Goal: Information Seeking & Learning: Learn about a topic

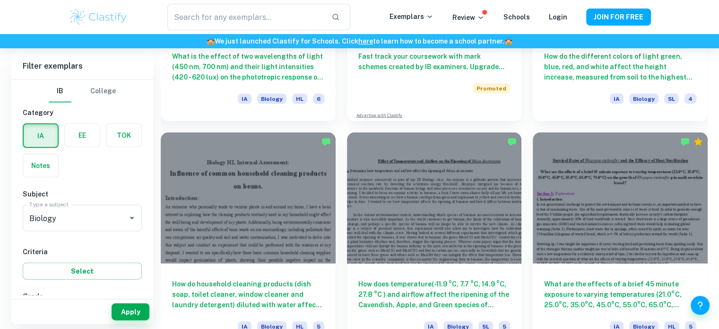
scroll to position [2007, 0]
click at [441, 89] on div "Promoted" at bounding box center [434, 88] width 152 height 10
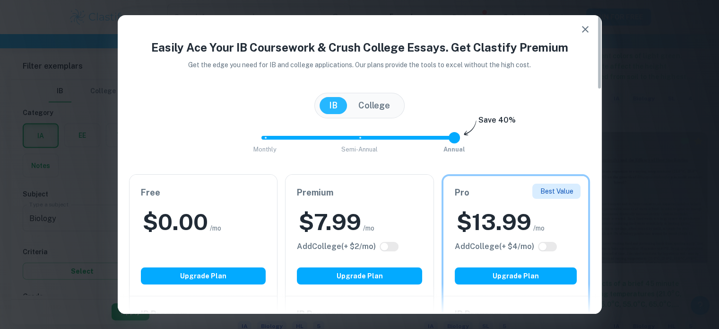
click at [580, 29] on icon "button" at bounding box center [585, 29] width 11 height 11
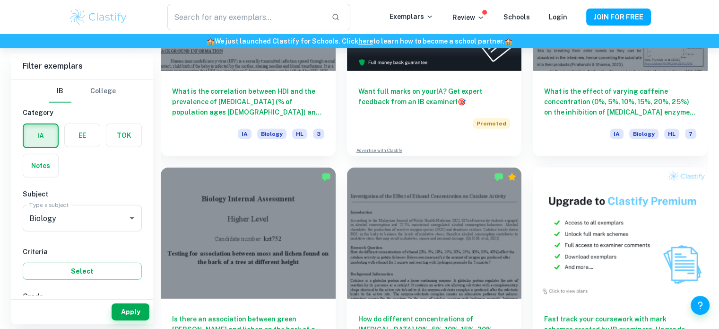
scroll to position [2884, 0]
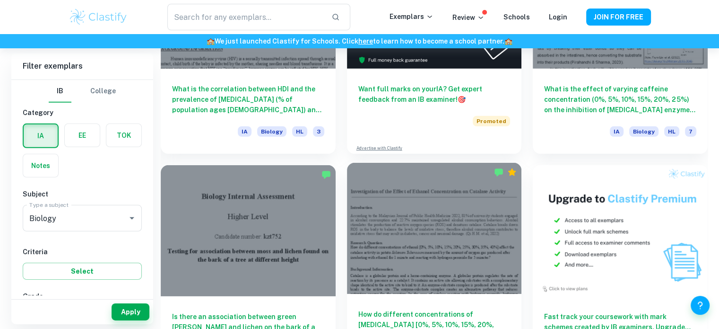
click at [440, 260] on div at bounding box center [434, 228] width 175 height 131
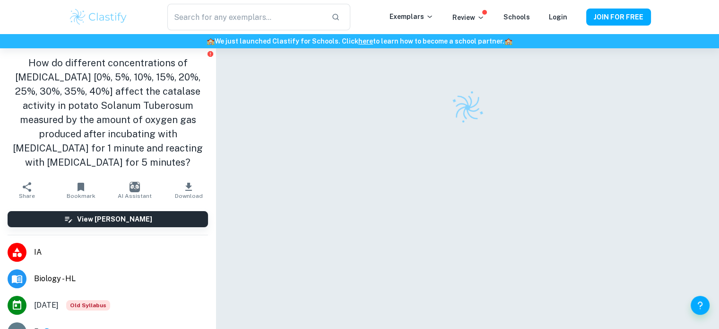
scroll to position [11, 0]
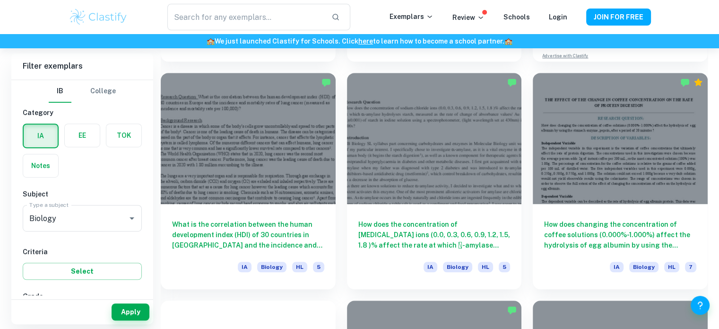
scroll to position [4114, 0]
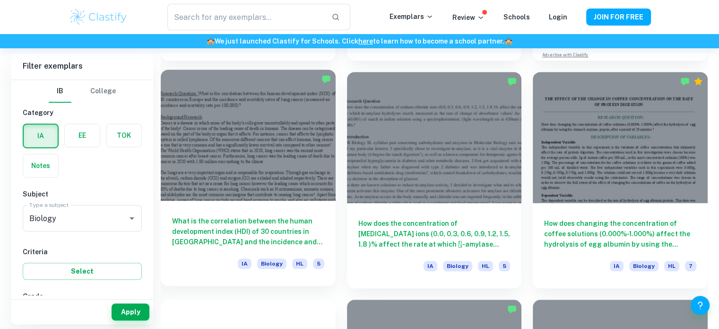
click at [250, 216] on h6 "What is the correlation between the human development index (HDI) of 30 countri…" at bounding box center [248, 231] width 152 height 31
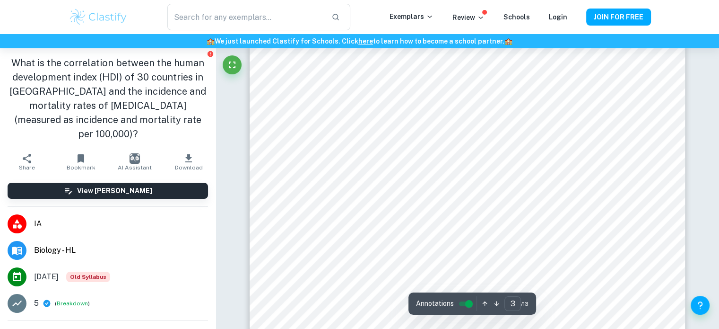
scroll to position [1612, 0]
type input "12"
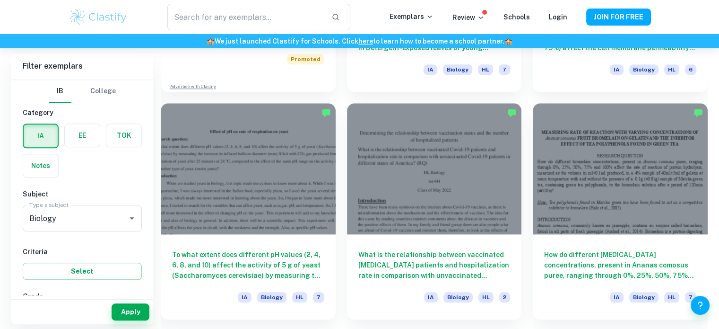
scroll to position [8165, 0]
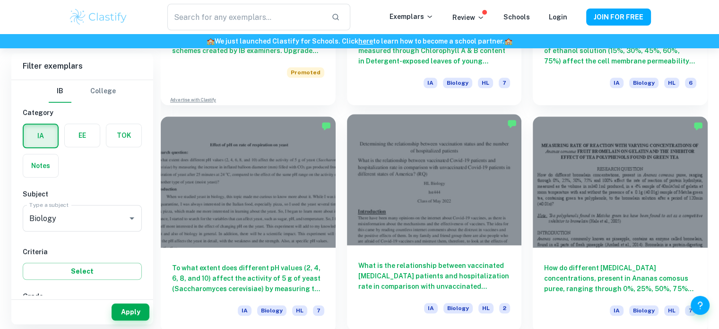
click at [392, 189] on div at bounding box center [434, 179] width 175 height 131
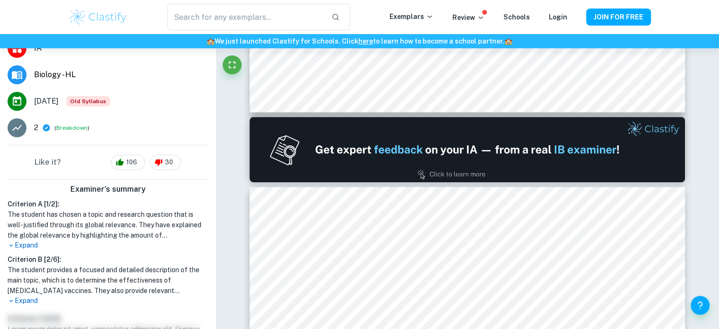
scroll to position [160, 0]
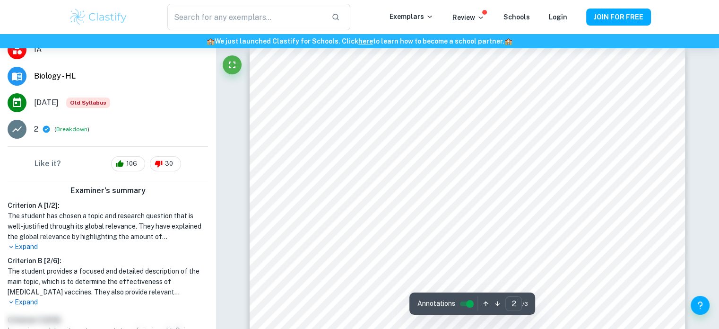
type input "1"
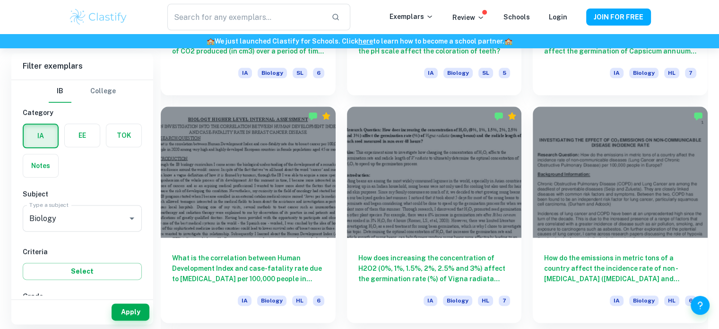
scroll to position [4763, 0]
